Goal: Transaction & Acquisition: Obtain resource

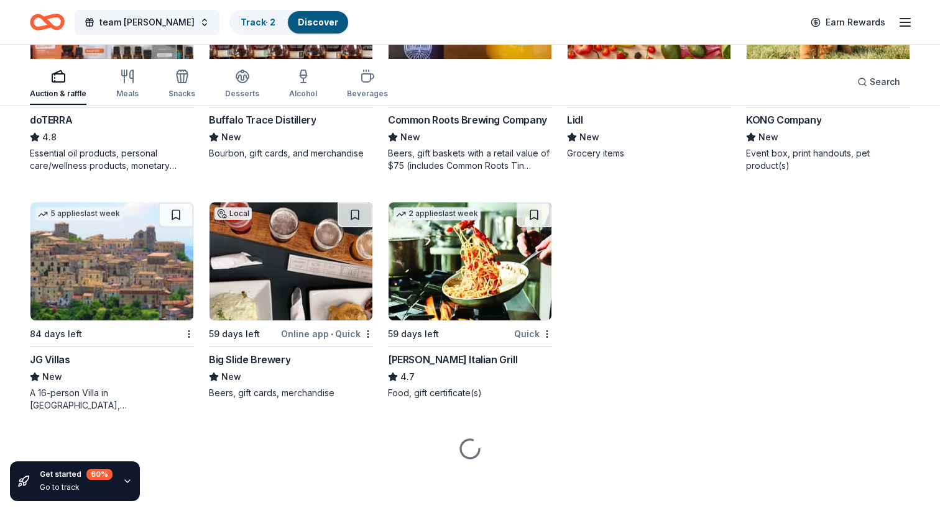
scroll to position [4054, 0]
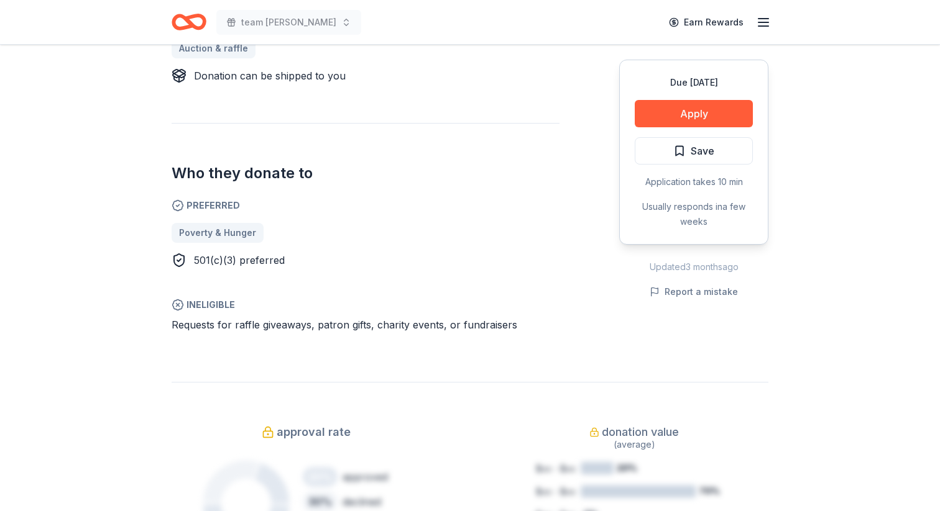
scroll to position [606, 0]
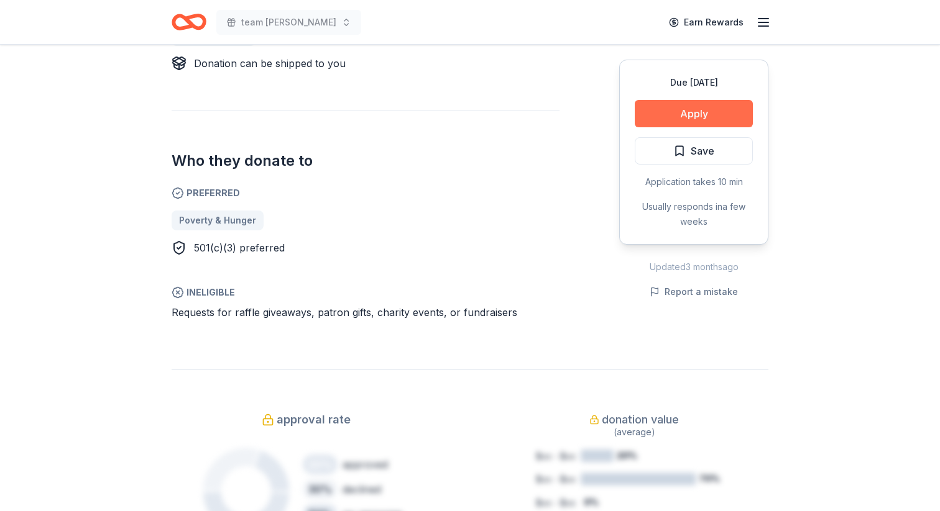
click at [646, 127] on button "Apply" at bounding box center [694, 113] width 118 height 27
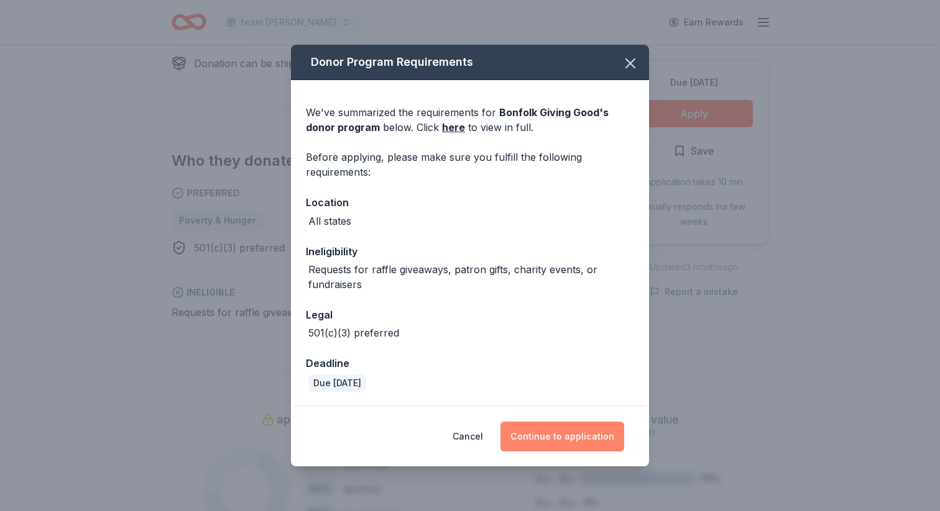
click at [565, 437] on button "Continue to application" at bounding box center [562, 437] width 124 height 30
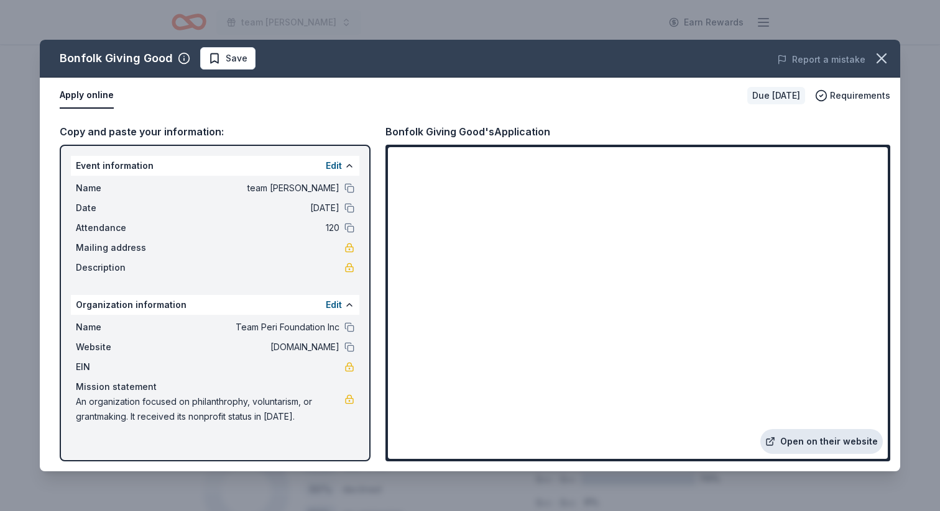
click at [760, 429] on link "Open on their website" at bounding box center [821, 441] width 122 height 25
